Goal: Information Seeking & Learning: Learn about a topic

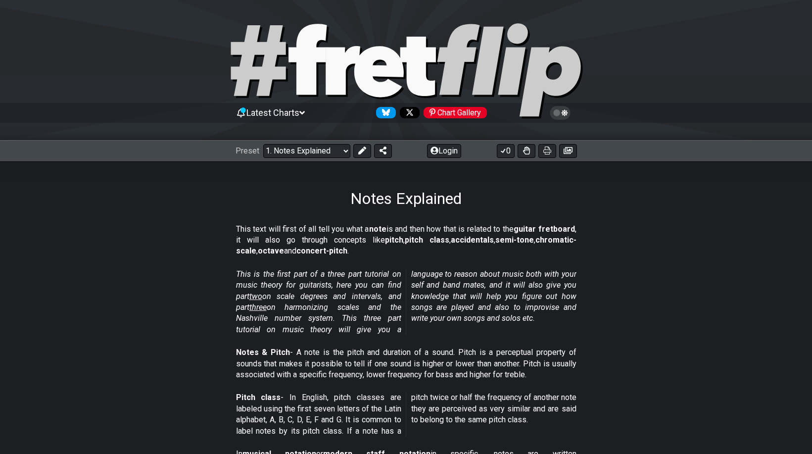
click at [342, 144] on select "Welcome to #fretflip! Initial Preset Custom Preset Minor Pentatonic Major Penta…" at bounding box center [306, 151] width 87 height 14
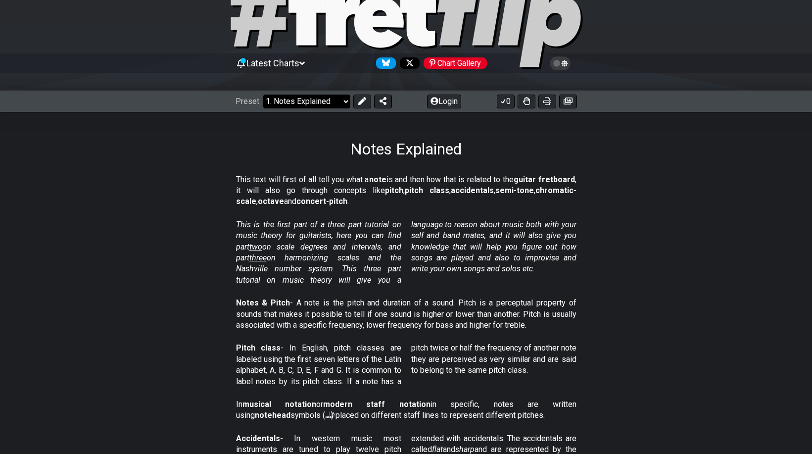
scroll to position [50, 0]
click at [345, 101] on select "Welcome to #fretflip! Initial Preset Custom Preset Minor Pentatonic Major Penta…" at bounding box center [306, 102] width 87 height 14
click at [344, 103] on select "Welcome to #fretflip! Initial Preset Custom Preset Minor Pentatonic Major Penta…" at bounding box center [306, 102] width 87 height 14
click at [525, 171] on div "This text will first of all tell you what a note is and then how that is relate…" at bounding box center [406, 192] width 341 height 45
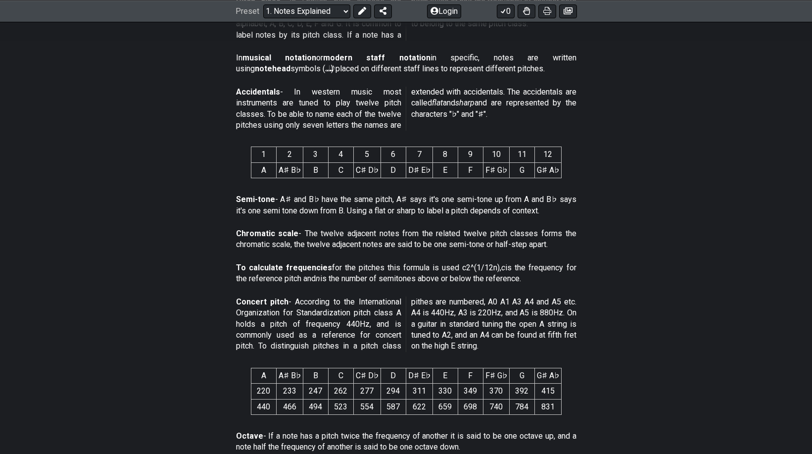
scroll to position [99, 0]
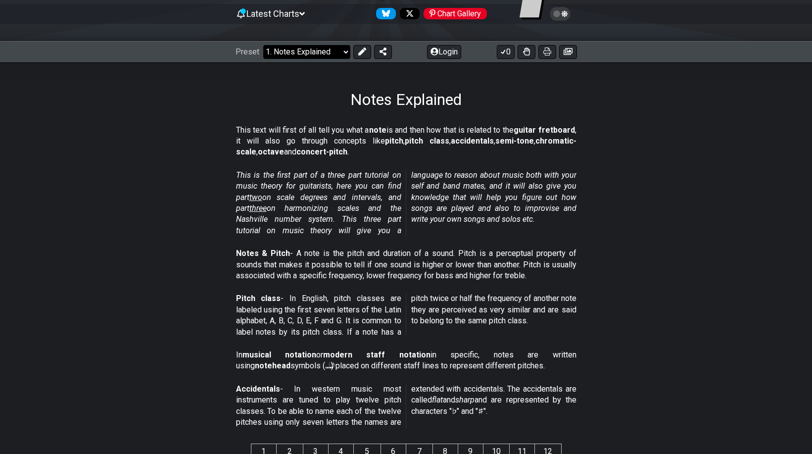
click at [346, 54] on select "Welcome to #fretflip! Initial Preset Custom Preset Minor Pentatonic Major Penta…" at bounding box center [306, 52] width 87 height 14
click at [263, 45] on select "Welcome to #fretflip! Initial Preset Custom Preset Minor Pentatonic Major Penta…" at bounding box center [306, 52] width 87 height 14
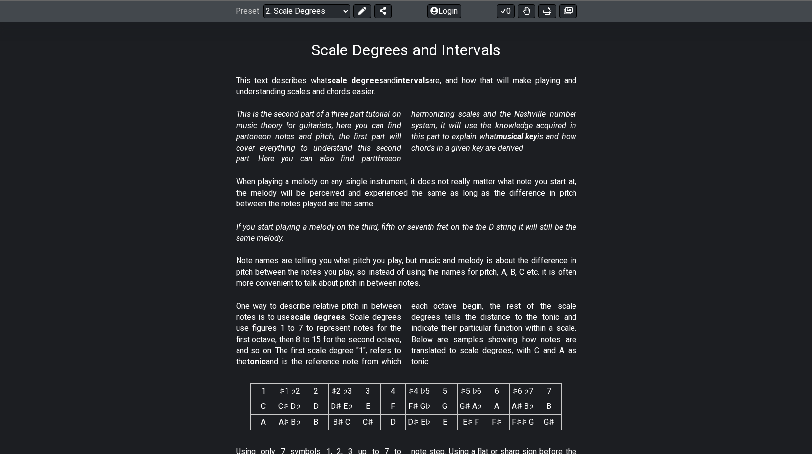
scroll to position [198, 0]
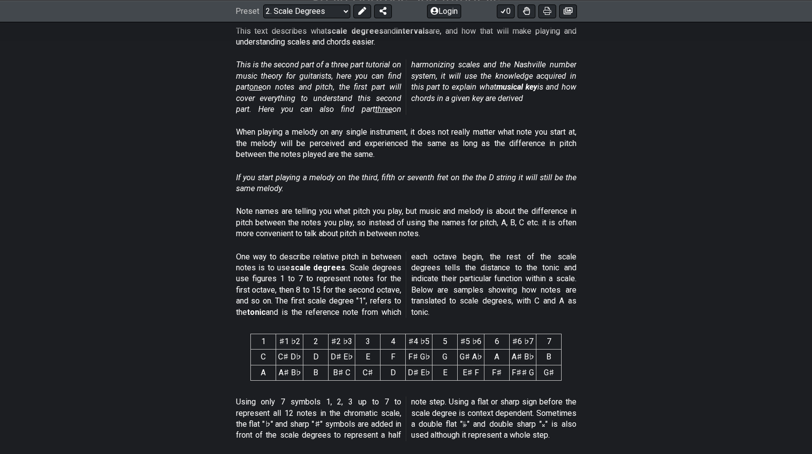
drag, startPoint x: 250, startPoint y: 311, endPoint x: 262, endPoint y: 312, distance: 11.9
click at [262, 312] on strong "tonic" at bounding box center [256, 311] width 19 height 9
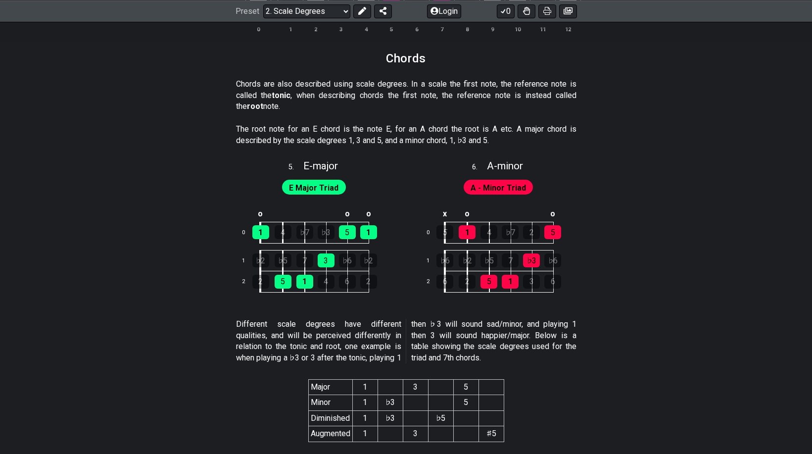
scroll to position [1584, 0]
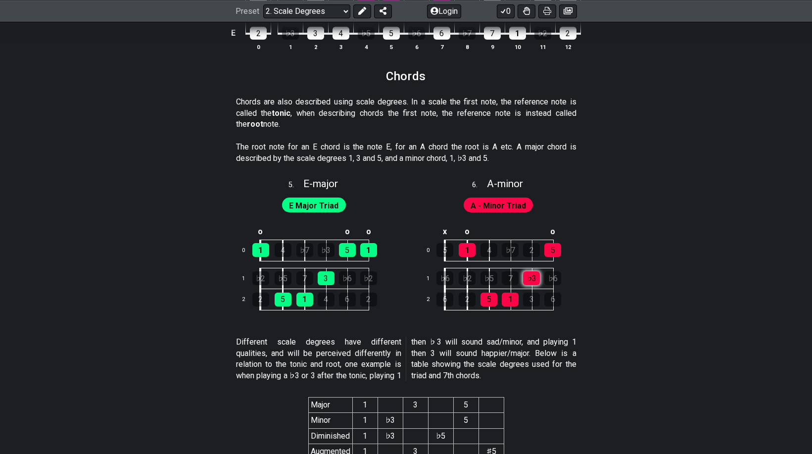
click at [534, 280] on div "♭3" at bounding box center [531, 278] width 17 height 14
click at [529, 279] on div "♭3" at bounding box center [531, 278] width 17 height 14
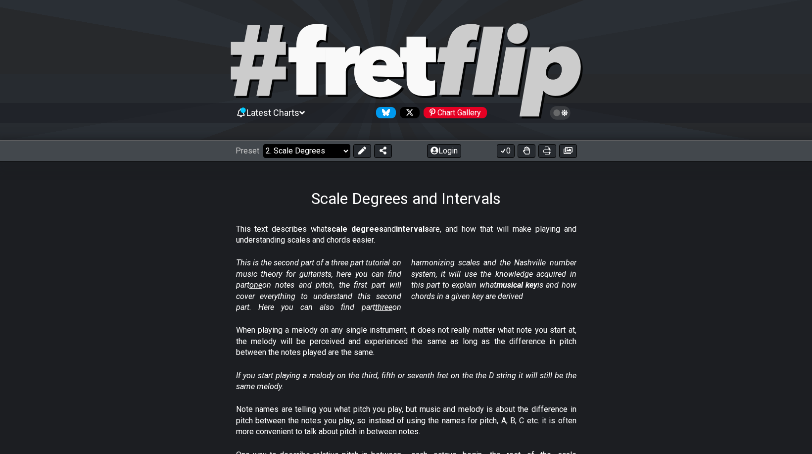
click at [345, 153] on select "Welcome to #fretflip! Initial Preset Custom Preset Minor Pentatonic Major Penta…" at bounding box center [306, 151] width 87 height 14
click at [263, 144] on select "Welcome to #fretflip! Initial Preset Custom Preset Minor Pentatonic Major Penta…" at bounding box center [306, 151] width 87 height 14
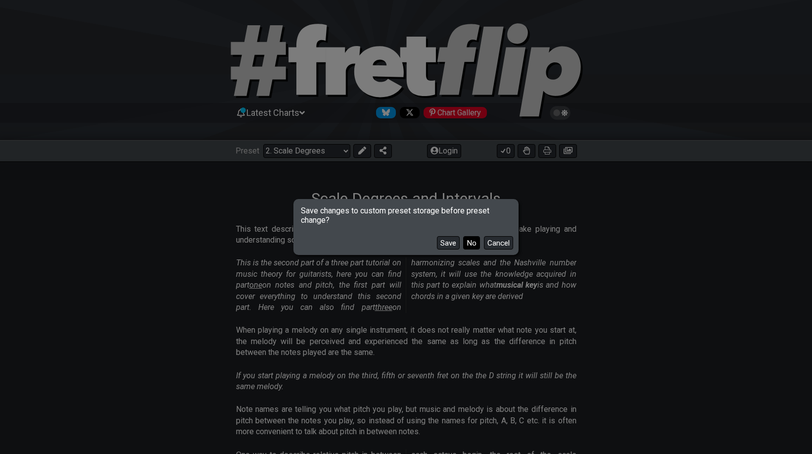
click at [469, 245] on button "No" at bounding box center [471, 242] width 17 height 13
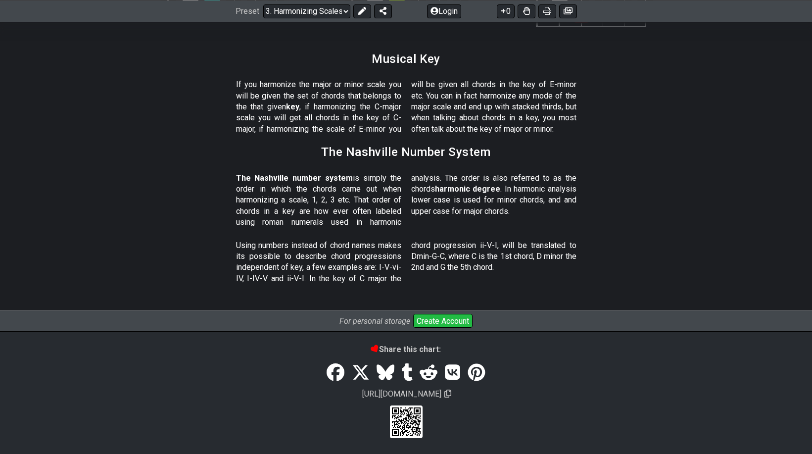
scroll to position [902, 0]
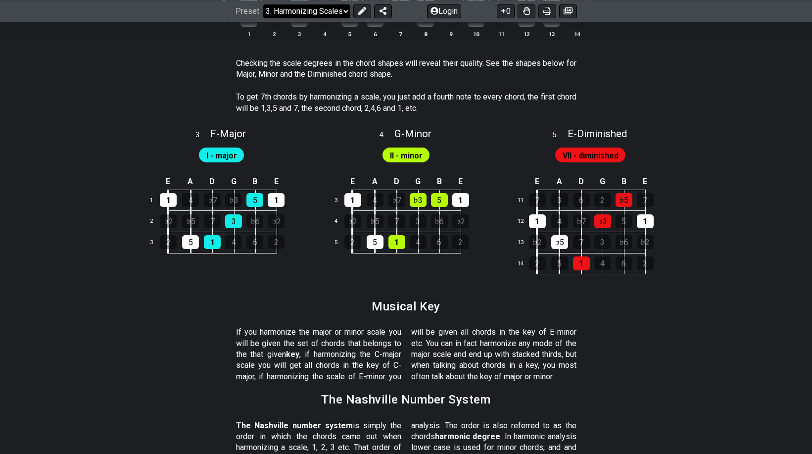
click at [346, 10] on select "Welcome to #fretflip! Initial Preset Custom Preset Minor Pentatonic Major Penta…" at bounding box center [306, 11] width 87 height 14
click at [263, 18] on select "Welcome to #fretflip! Initial Preset Custom Preset Minor Pentatonic Major Penta…" at bounding box center [306, 11] width 87 height 14
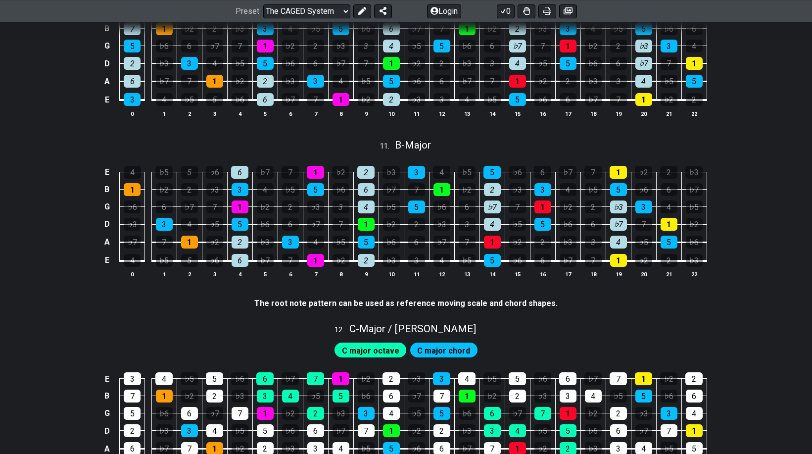
scroll to position [1597, 0]
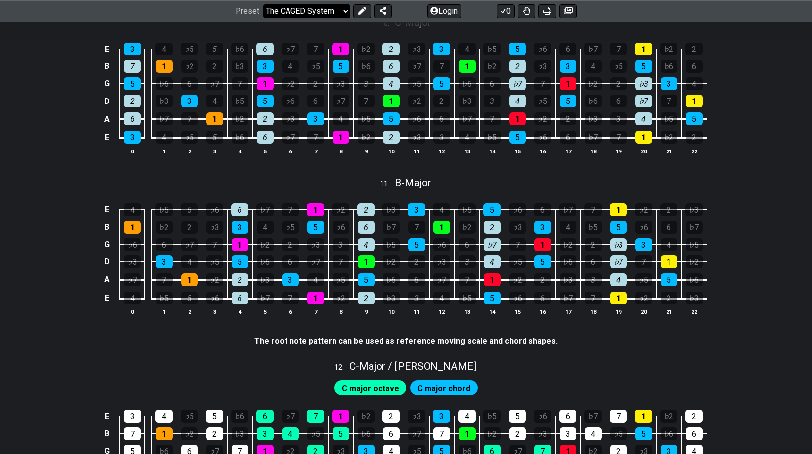
click at [344, 13] on select "Welcome to #fretflip! Initial Preset Custom Preset Minor Pentatonic Major Penta…" at bounding box center [306, 11] width 87 height 14
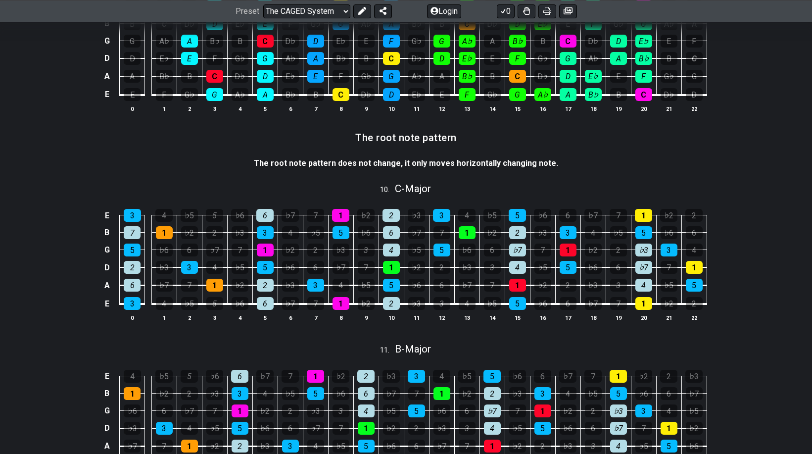
scroll to position [1448, 0]
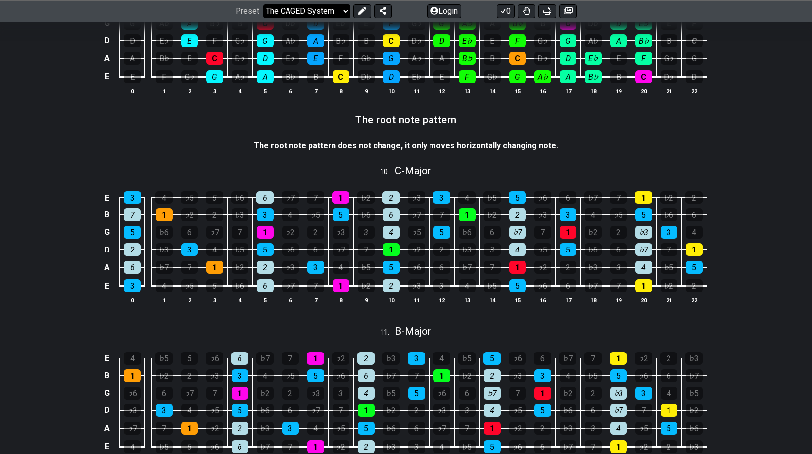
click at [346, 12] on select "Welcome to #fretflip! Initial Preset Custom Preset Minor Pentatonic Major Penta…" at bounding box center [306, 11] width 87 height 14
click at [263, 18] on select "Welcome to #fretflip! Initial Preset Custom Preset Minor Pentatonic Major Penta…" at bounding box center [306, 11] width 87 height 14
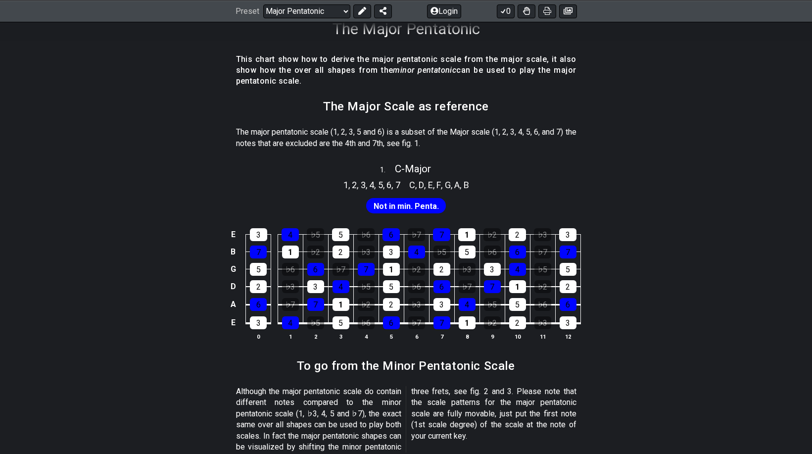
scroll to position [50, 0]
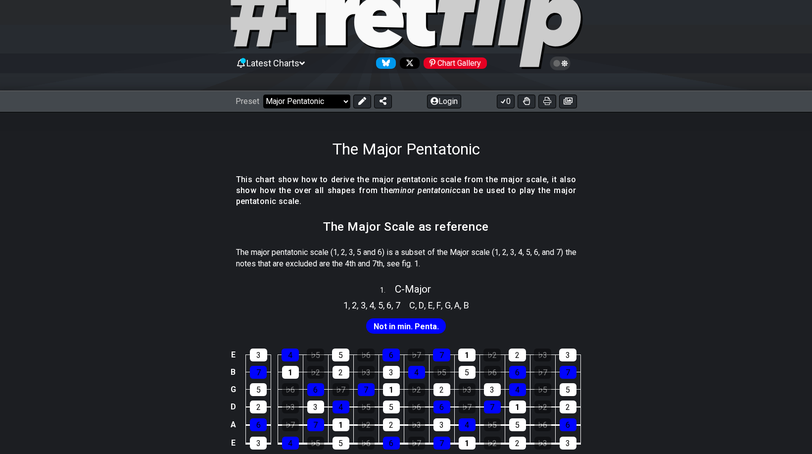
click at [344, 101] on select "Welcome to #fretflip! Initial Preset Custom Preset Minor Pentatonic Major Penta…" at bounding box center [306, 102] width 87 height 14
click at [263, 95] on select "Welcome to #fretflip! Initial Preset Custom Preset Minor Pentatonic Major Penta…" at bounding box center [306, 102] width 87 height 14
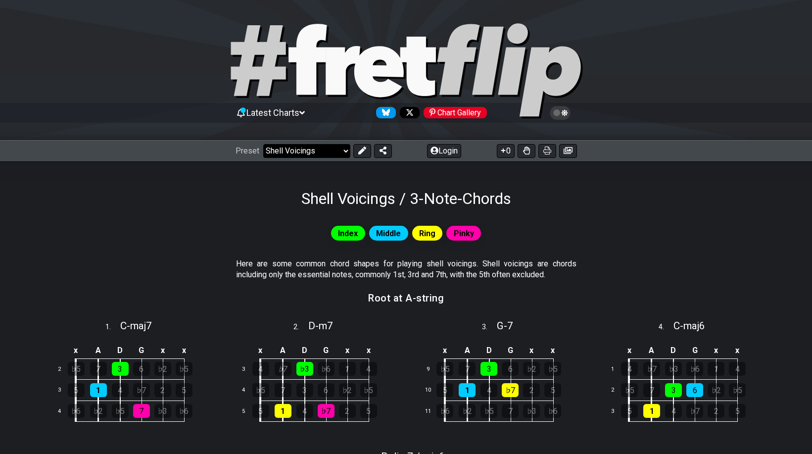
click at [344, 151] on select "Welcome to #fretflip! Initial Preset Custom Preset Minor Pentatonic Major Penta…" at bounding box center [306, 151] width 87 height 14
click at [263, 144] on select "Welcome to #fretflip! Initial Preset Custom Preset Minor Pentatonic Major Penta…" at bounding box center [306, 151] width 87 height 14
select select "/how-to-solo"
select select "C"
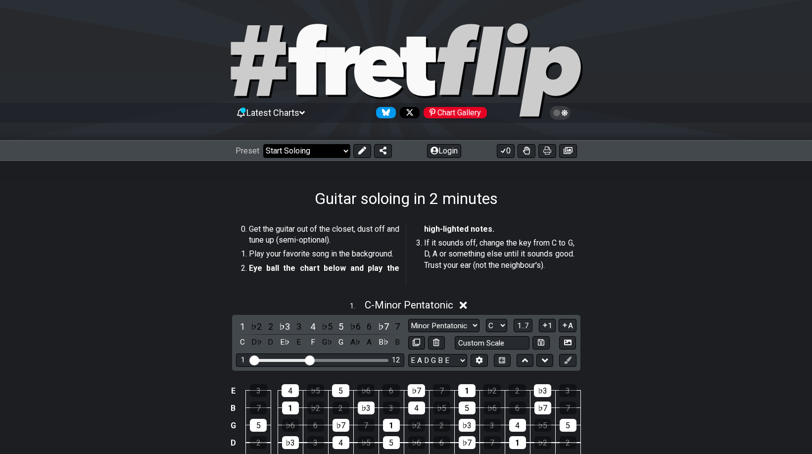
click at [343, 152] on select "Welcome to #fretflip! Initial Preset Custom Preset Minor Pentatonic Major Penta…" at bounding box center [306, 151] width 87 height 14
click at [263, 144] on select "Welcome to #fretflip! Initial Preset Custom Preset Minor Pentatonic Major Penta…" at bounding box center [306, 151] width 87 height 14
select select "/musical-notes-explained"
